Goal: Task Accomplishment & Management: Use online tool/utility

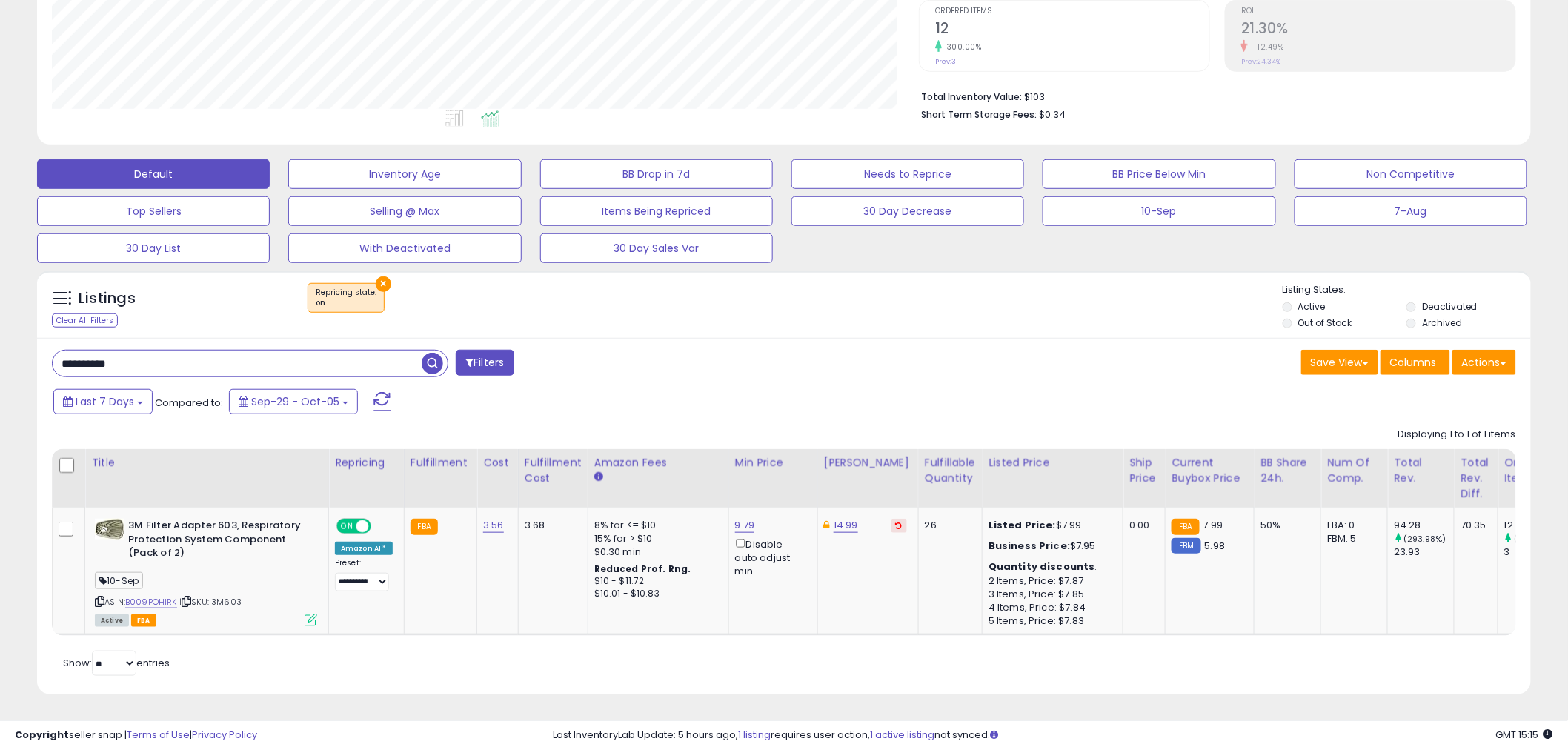
scroll to position [304, 867]
click at [328, 354] on input "**********" at bounding box center [237, 363] width 369 height 26
paste input "text"
type input "**********"
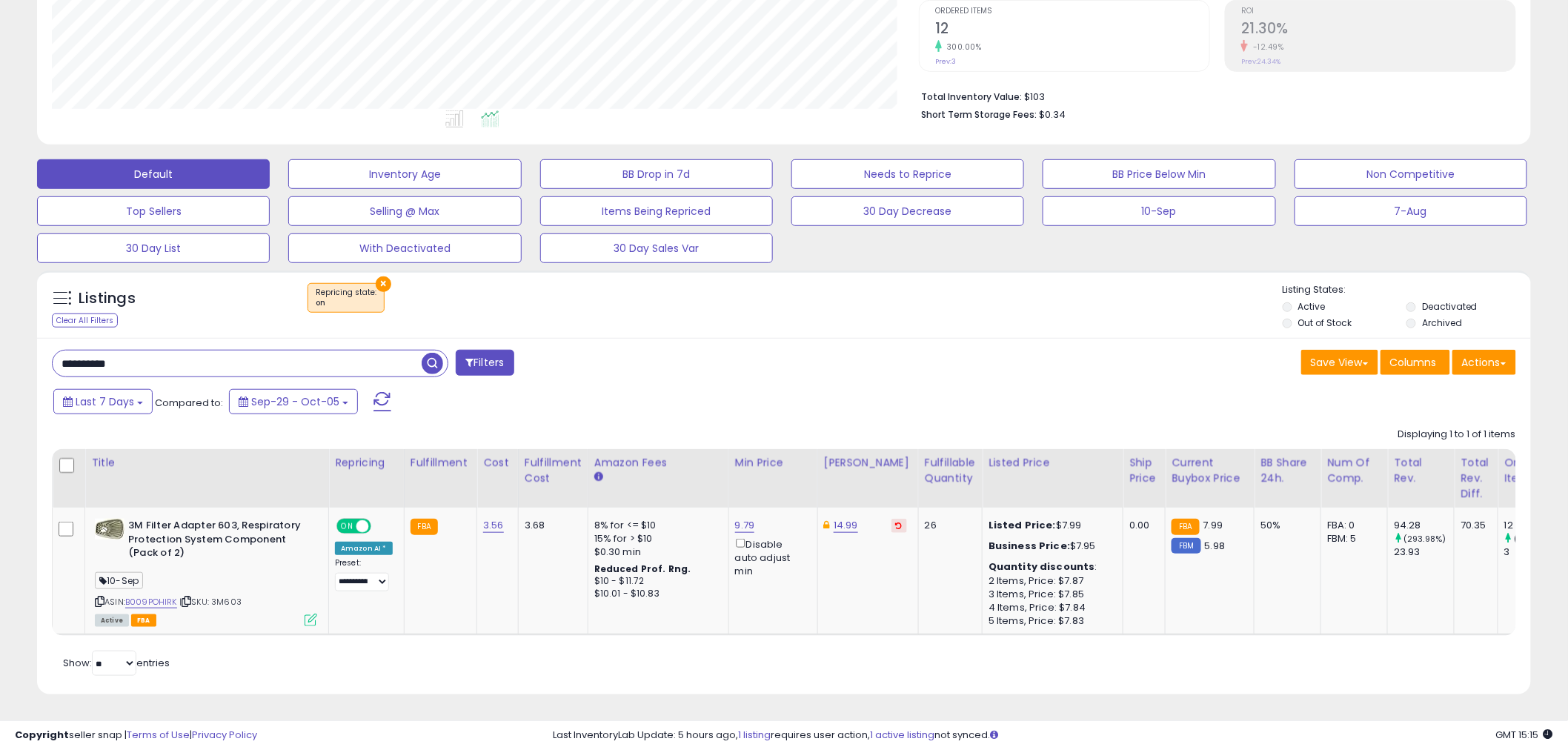
click at [437, 354] on span "button" at bounding box center [431, 363] width 21 height 21
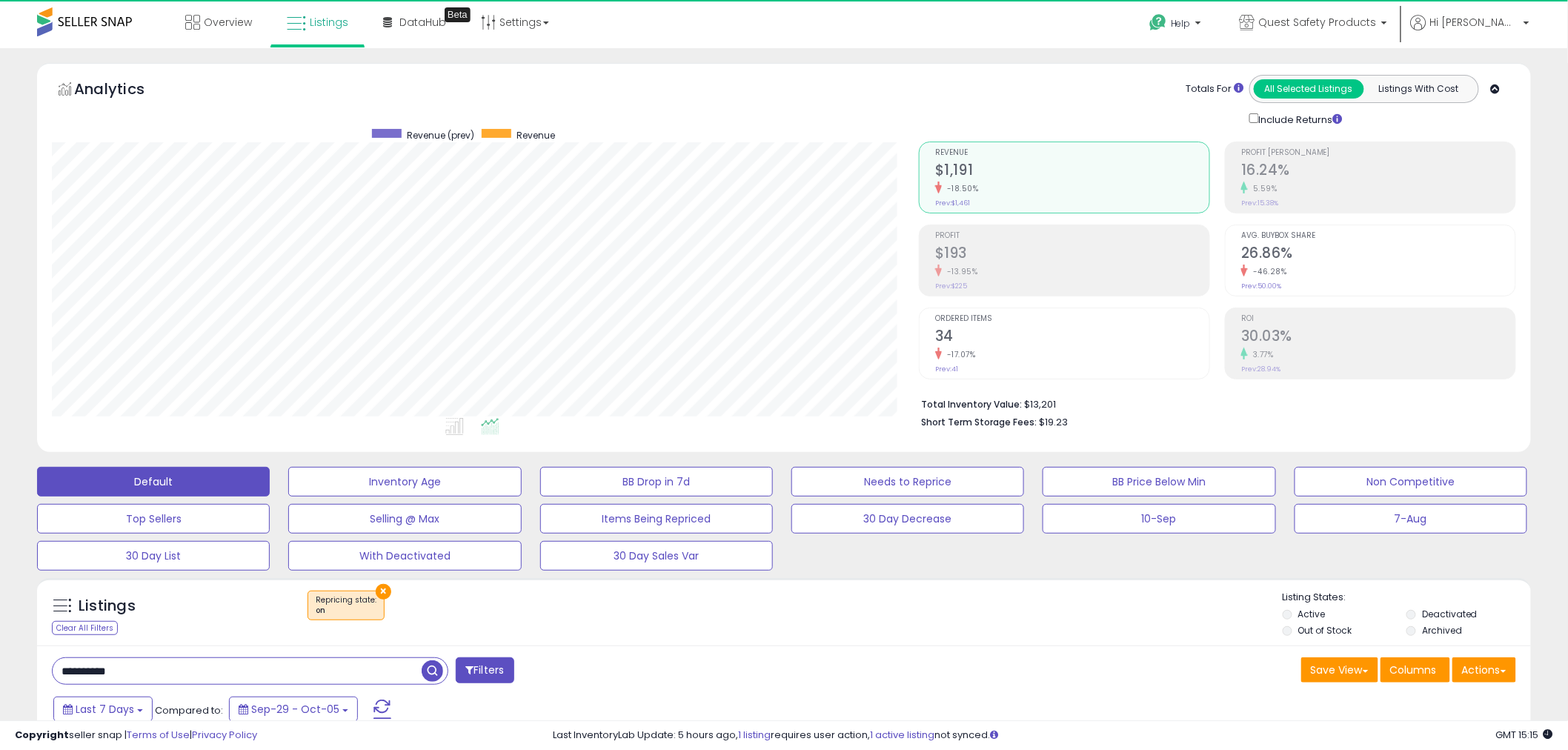
click at [1366, 163] on h2 "16.24%" at bounding box center [1378, 172] width 274 height 20
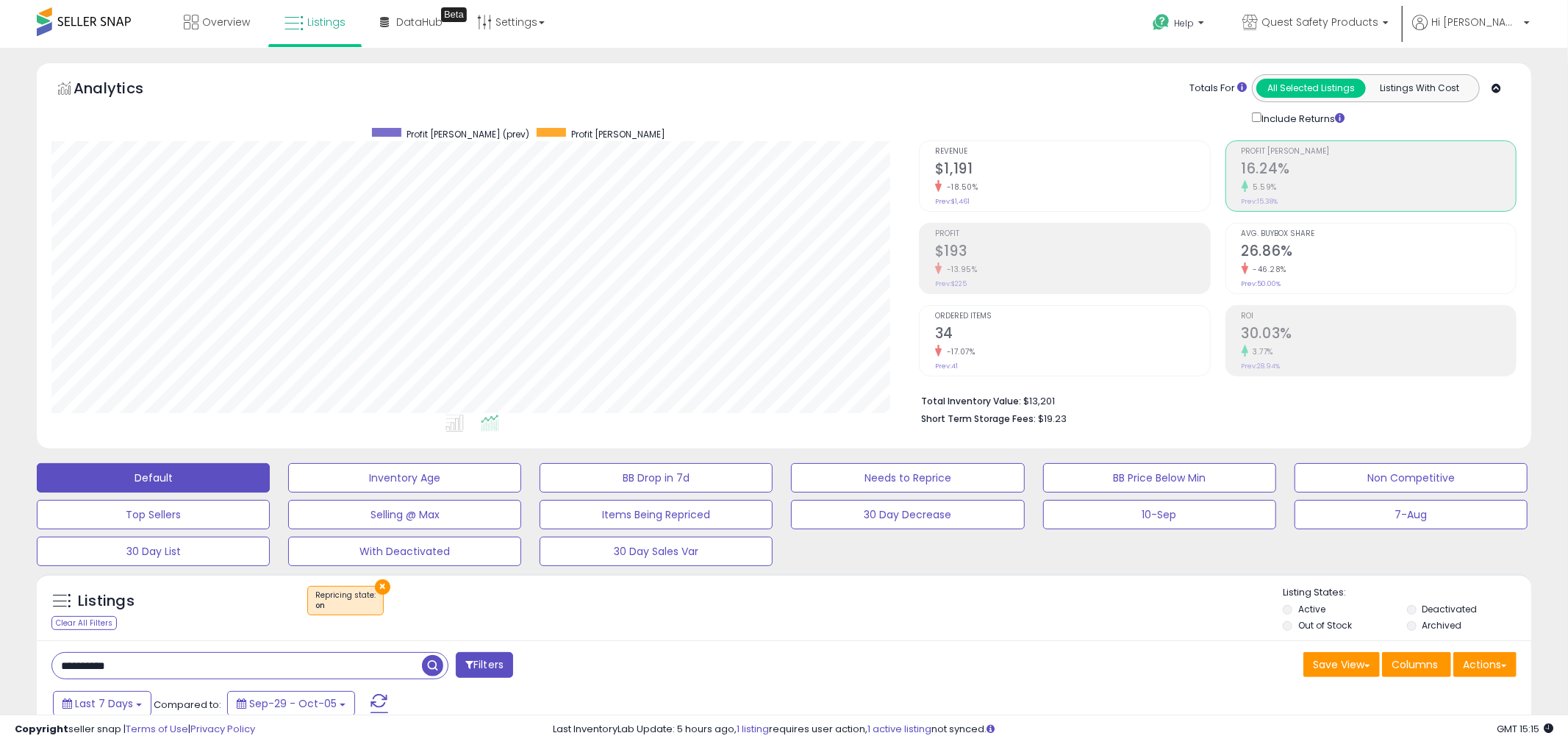
scroll to position [735092, 734212]
click at [966, 202] on div "Revenue $1,191 -18.50% Prev: $1,461" at bounding box center [1063, 174] width 272 height 66
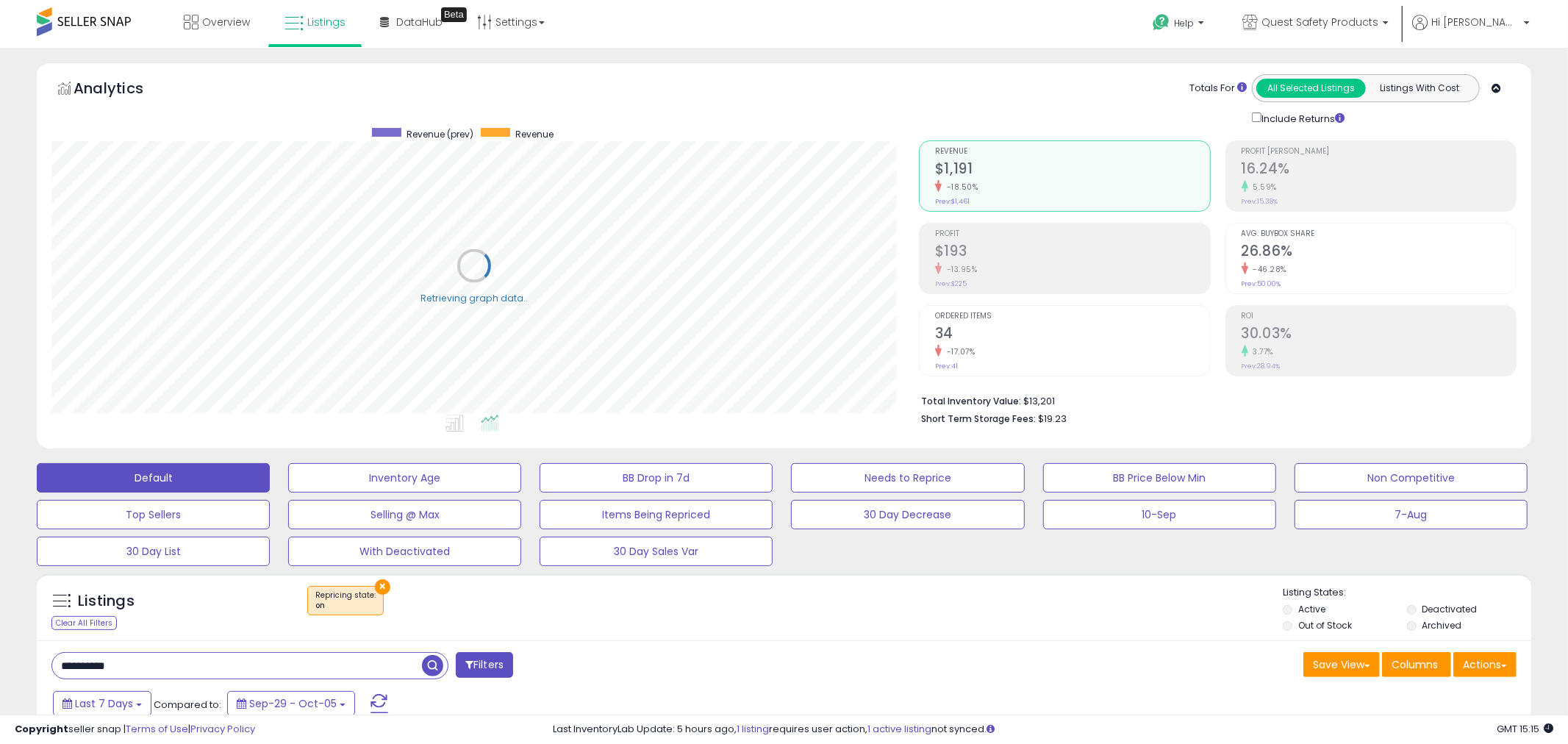
scroll to position [302, 868]
click at [1010, 335] on h2 "34" at bounding box center [1072, 335] width 275 height 20
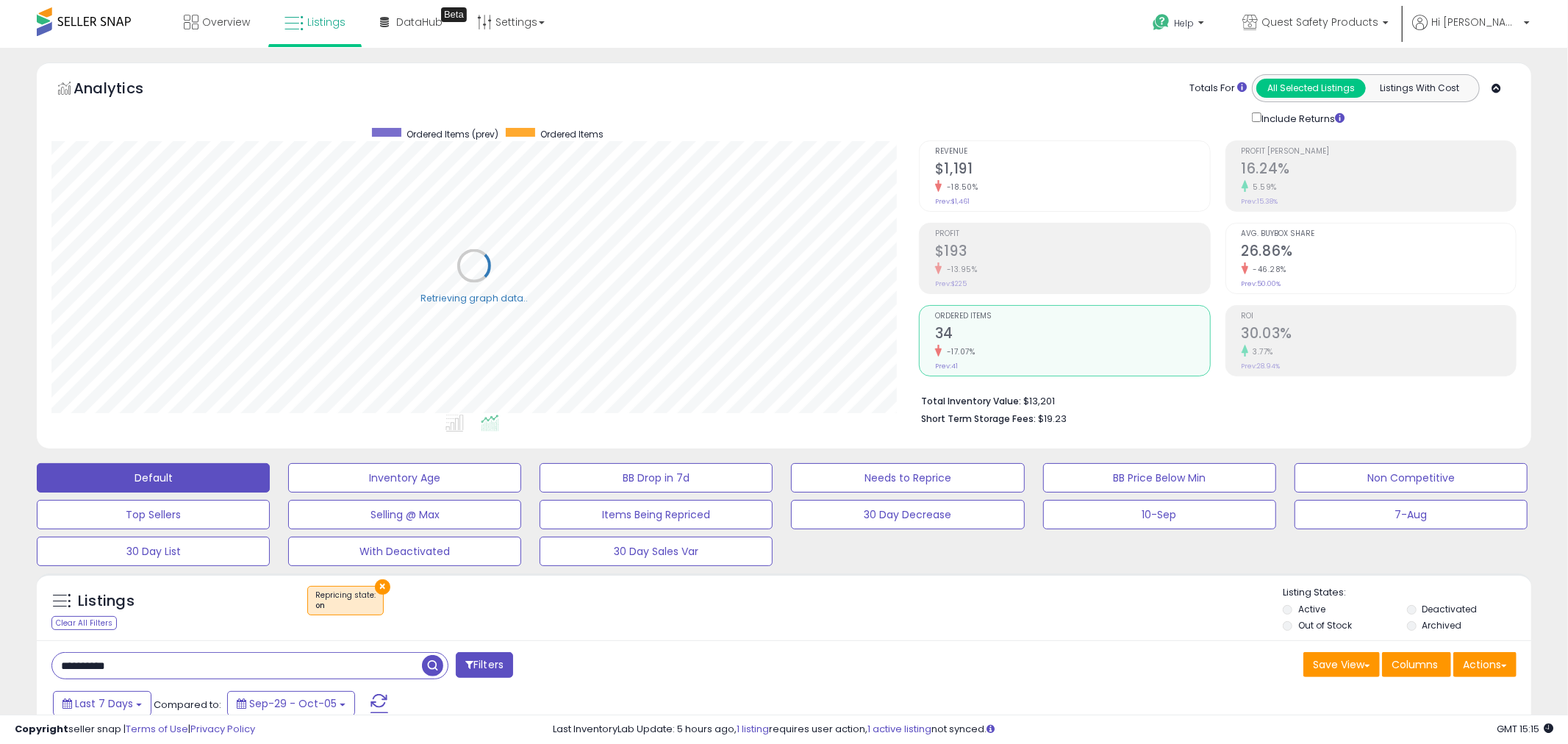
scroll to position [302, 860]
click at [1217, 205] on li "Profit [PERSON_NAME] 16.24% 5.59% Prev: 15.38%" at bounding box center [1359, 176] width 289 height 71
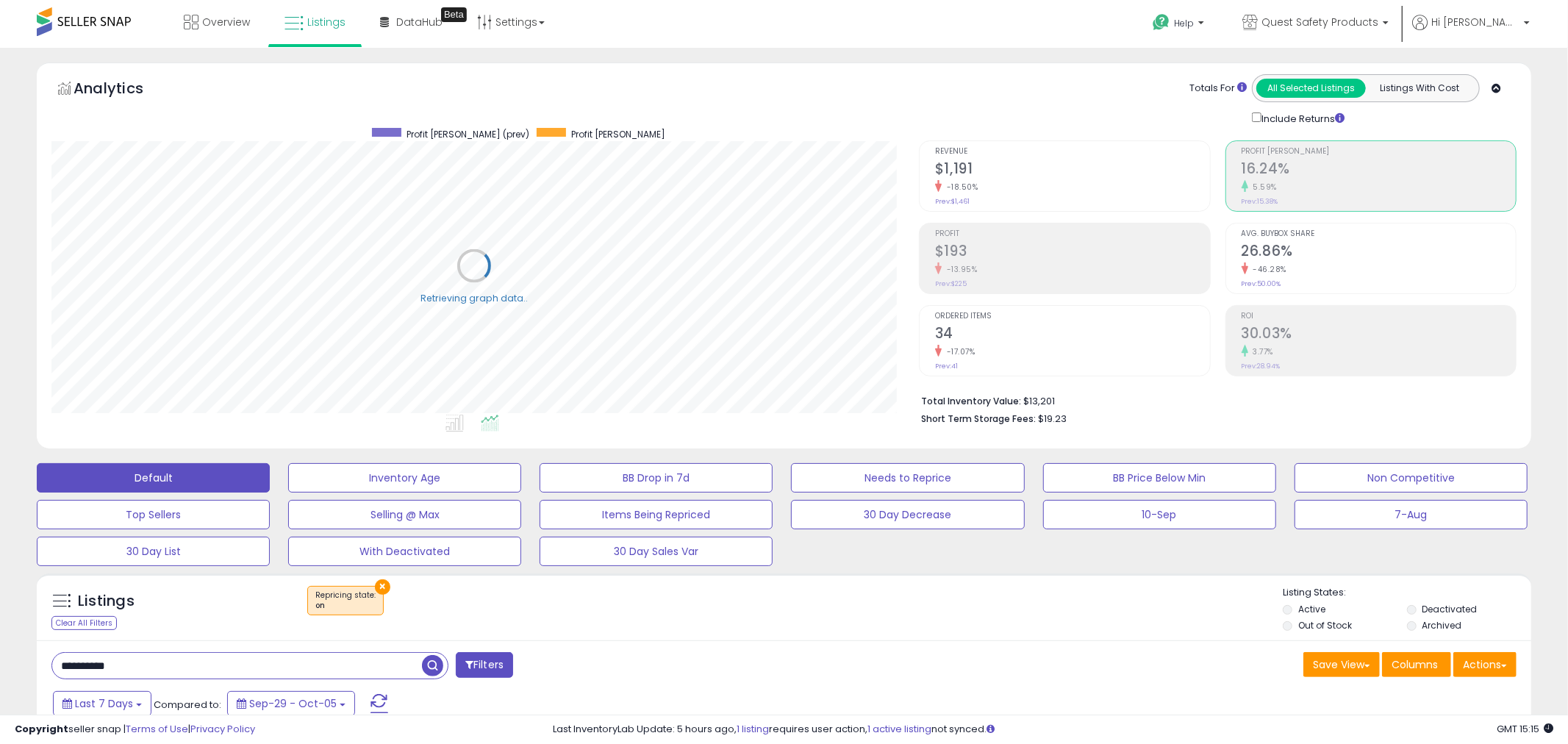
scroll to position [735092, 734206]
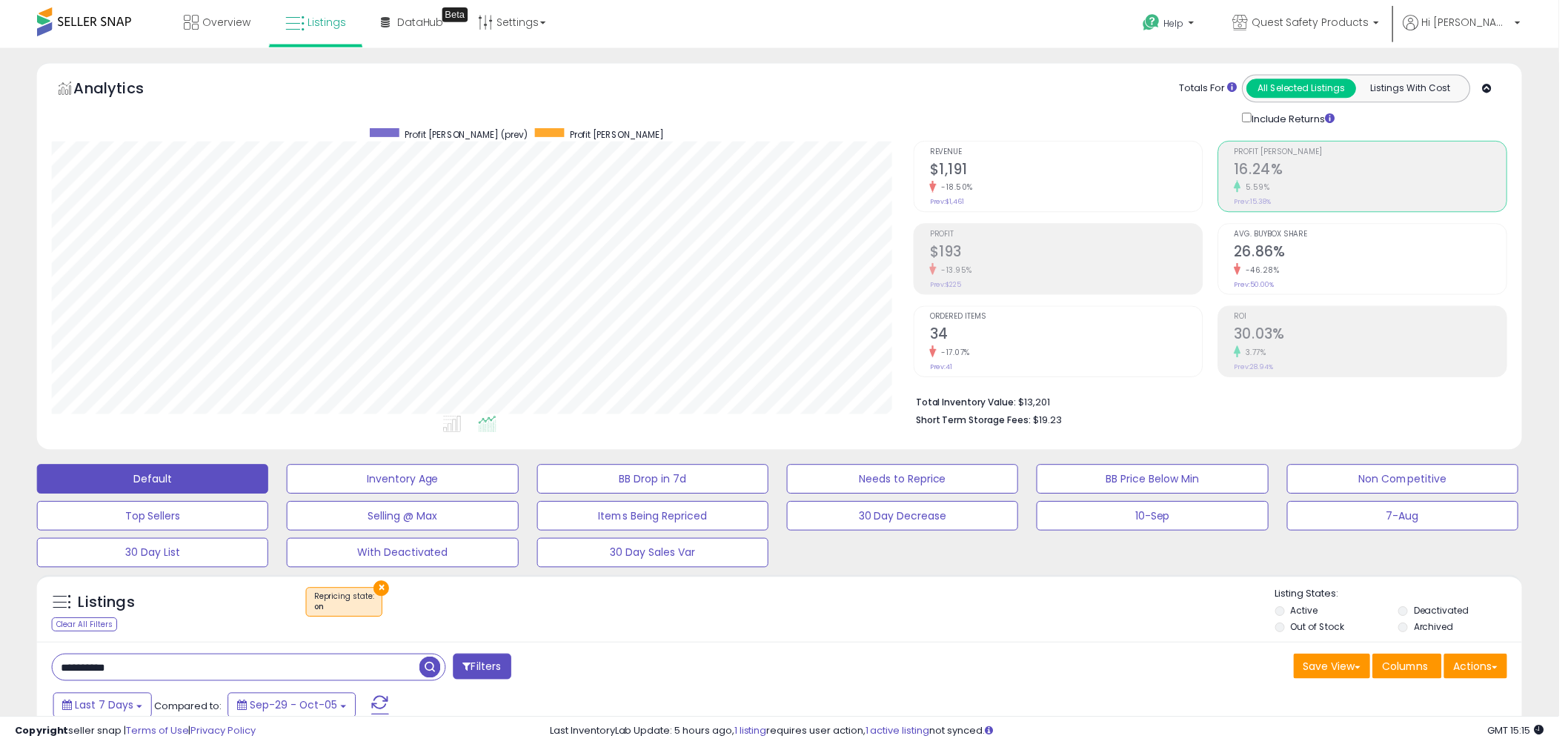
click at [1034, 375] on div "Ordered Items 34 -17.07% Prev: 41" at bounding box center [1072, 341] width 274 height 66
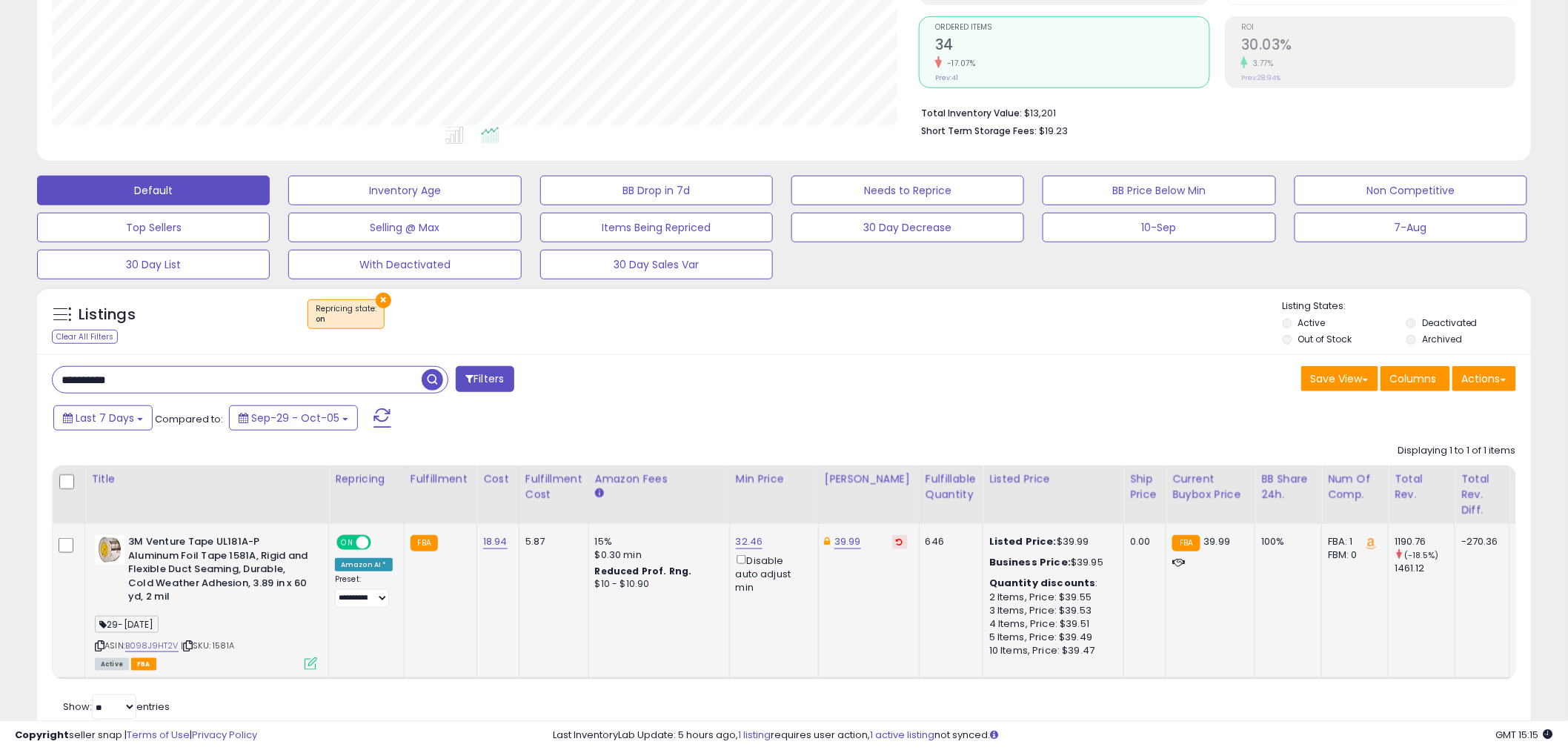
scroll to position [349, 0]
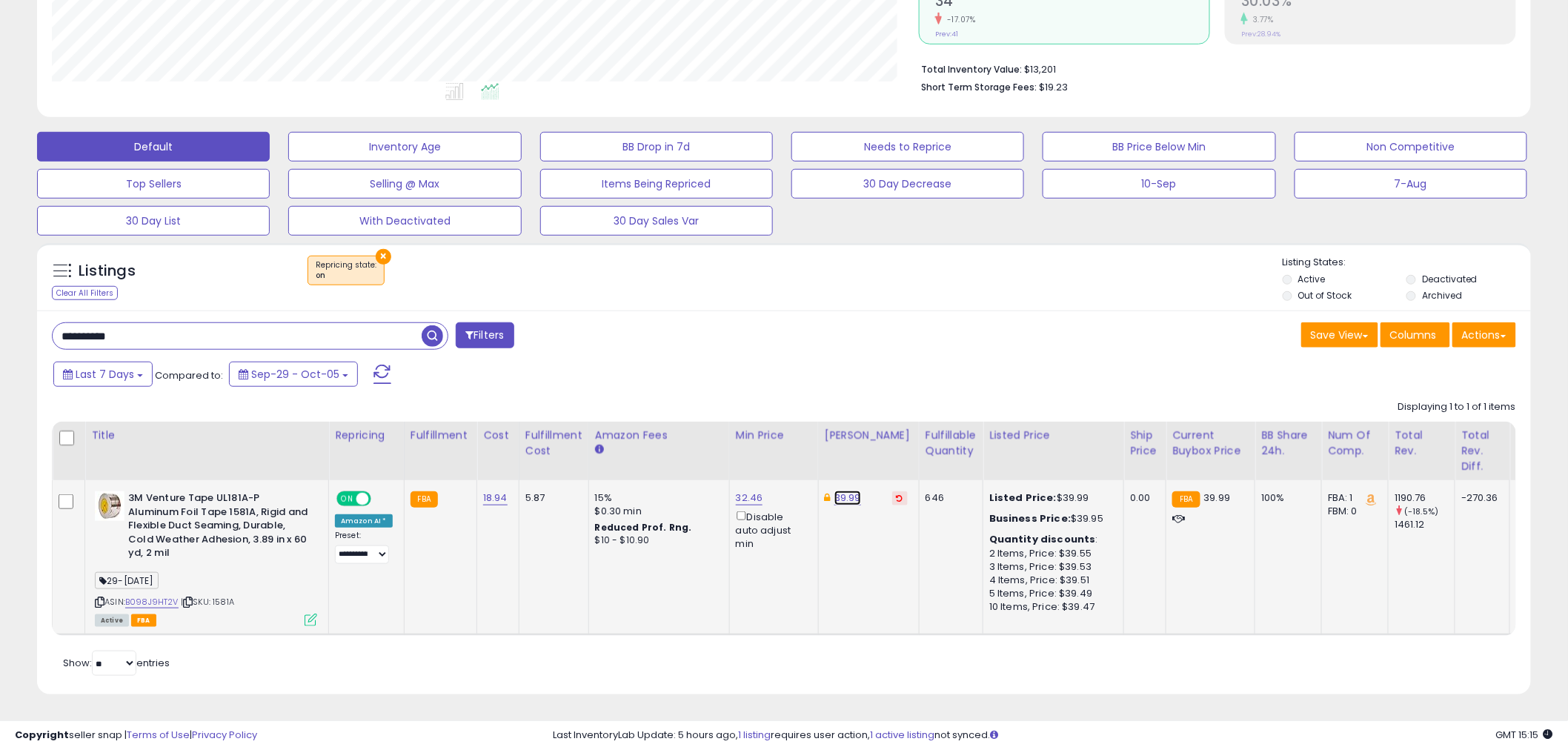
click at [841, 491] on link "39.99" at bounding box center [847, 498] width 27 height 15
drag, startPoint x: 783, startPoint y: 432, endPoint x: 661, endPoint y: 404, distance: 125.2
click at [694, 422] on table "Title Repricing" at bounding box center [1122, 529] width 2140 height 214
type input "*****"
click at [896, 435] on button "submit" at bounding box center [883, 446] width 25 height 22
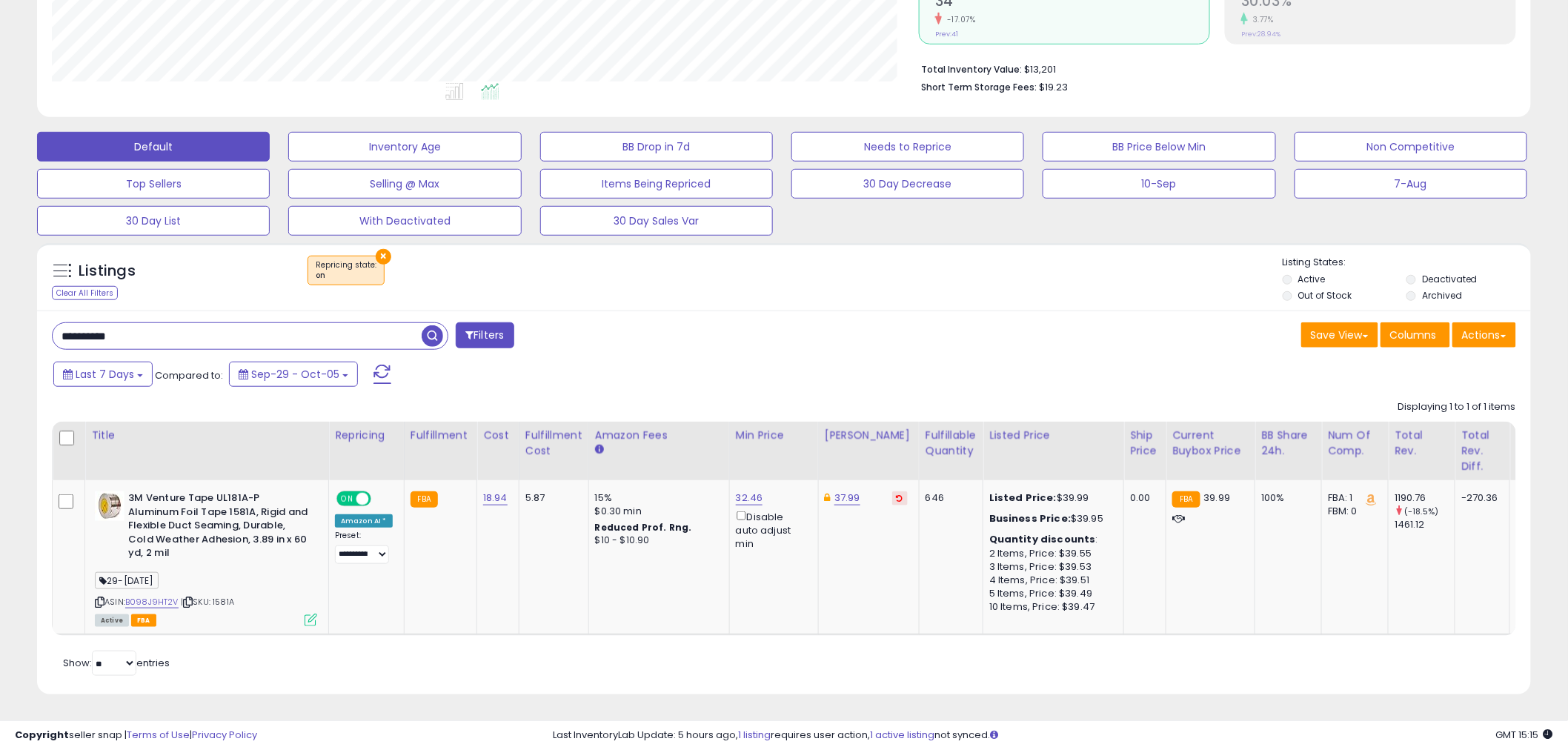
scroll to position [0, 0]
